Goal: Navigation & Orientation: Find specific page/section

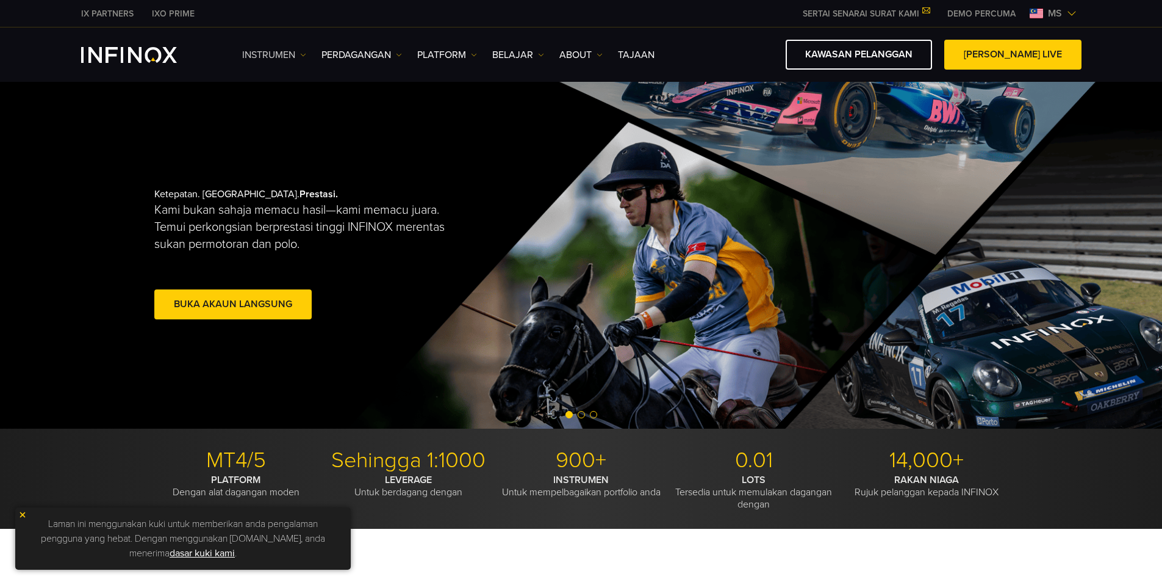
click at [287, 53] on link "Instrumen" at bounding box center [274, 55] width 64 height 15
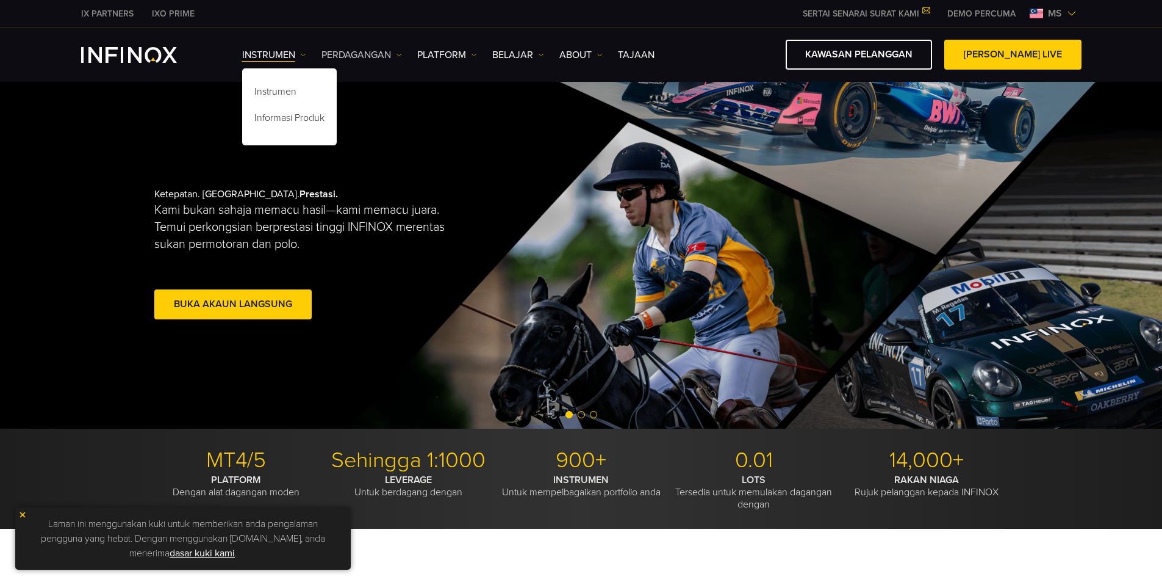
click at [375, 56] on link "PERDAGANGAN" at bounding box center [362, 55] width 81 height 15
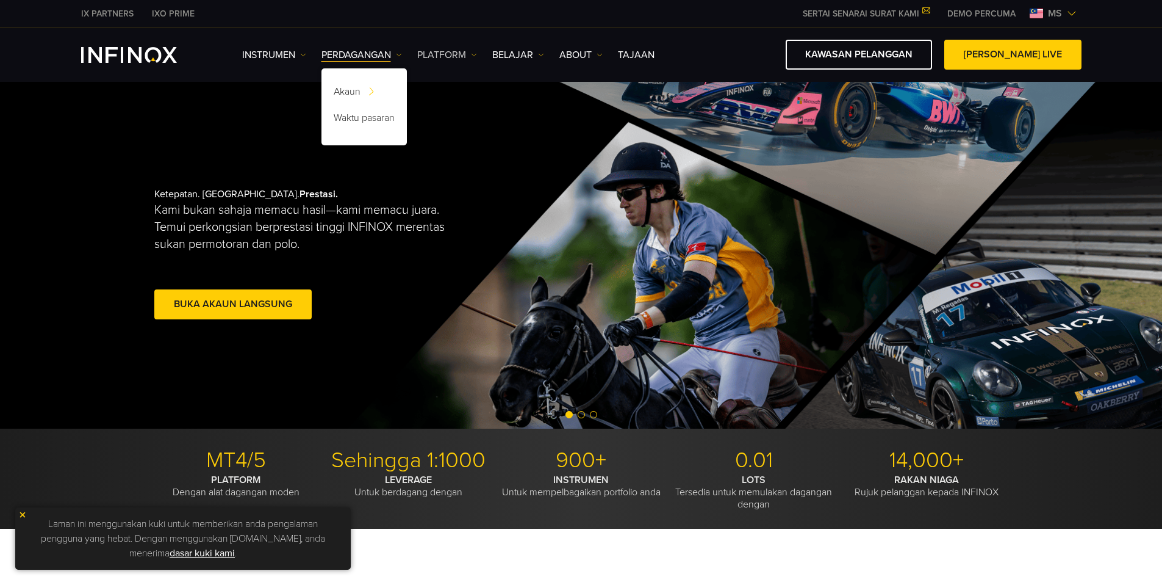
click at [445, 53] on link "PLATFORM" at bounding box center [447, 55] width 60 height 15
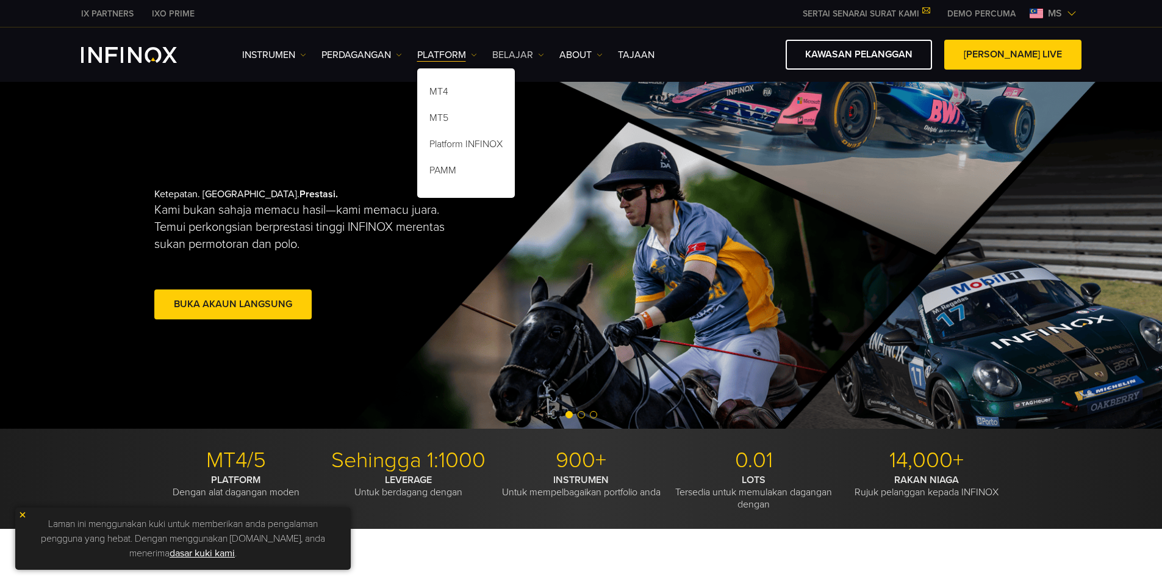
click at [517, 51] on link "Belajar" at bounding box center [518, 55] width 52 height 15
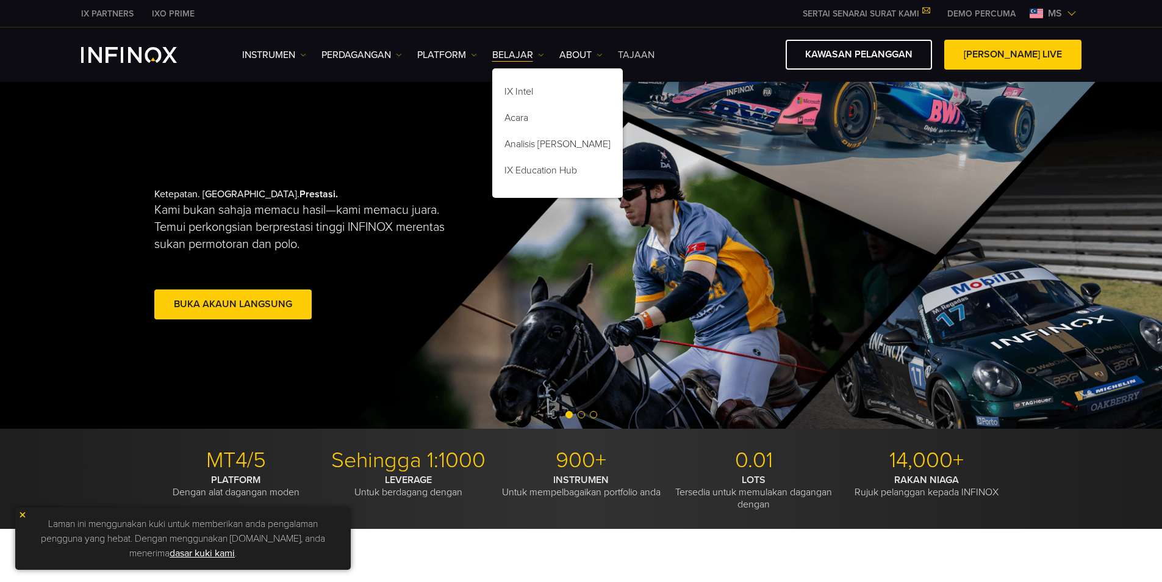
click at [643, 59] on link "Tajaan" at bounding box center [636, 55] width 37 height 15
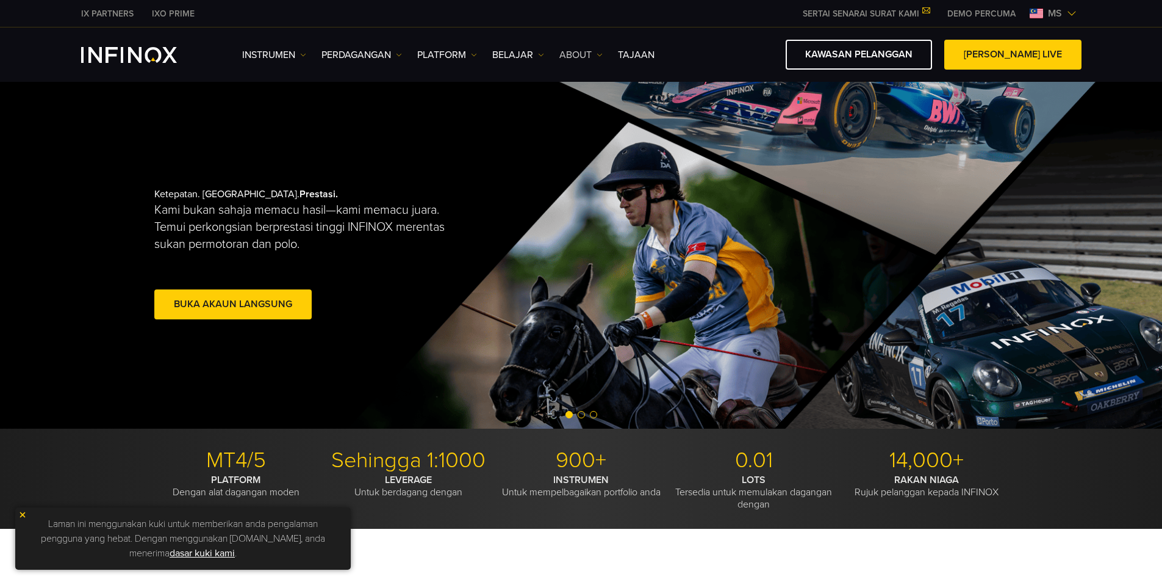
click at [569, 58] on link "ABOUT" at bounding box center [581, 55] width 43 height 15
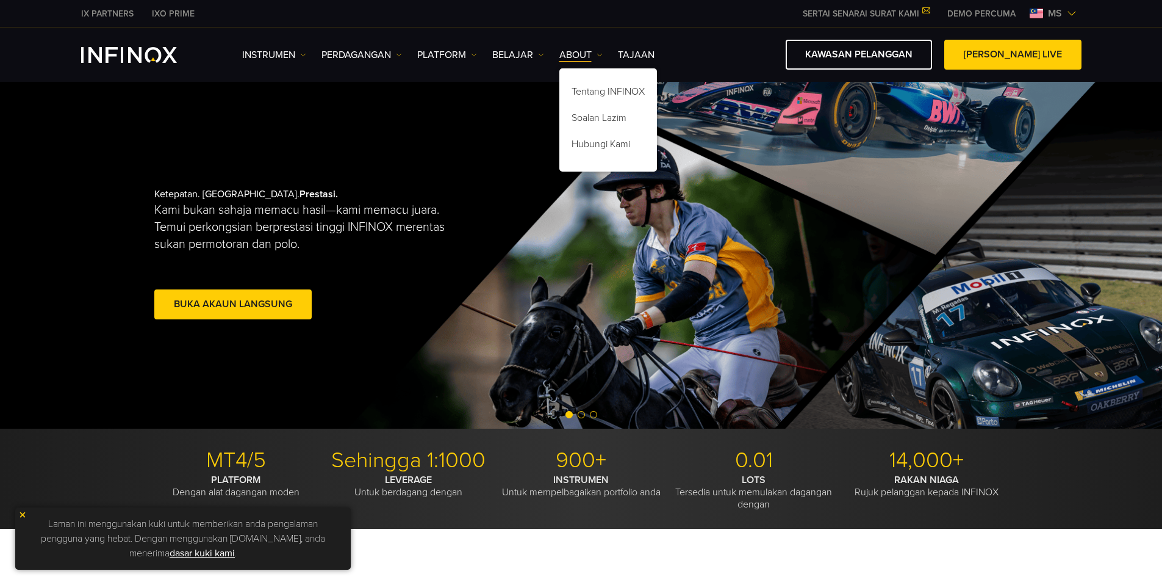
click at [673, 27] on div "Instrumen Instrumen Informasi Produk PERDAGANGAN DEMO" at bounding box center [581, 54] width 1162 height 54
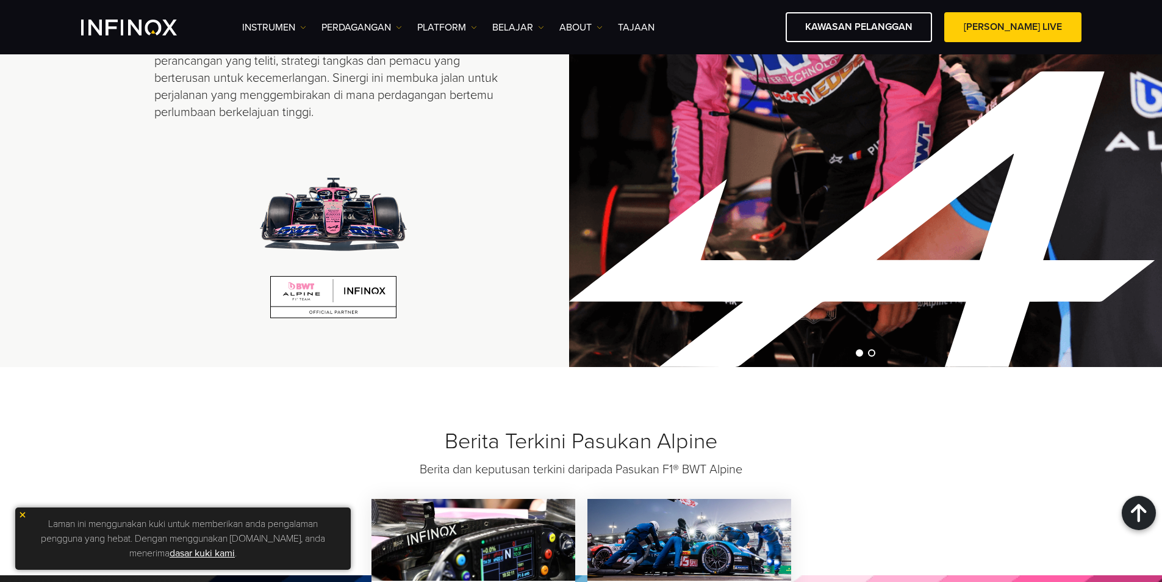
scroll to position [976, 0]
